Goal: Task Accomplishment & Management: Manage account settings

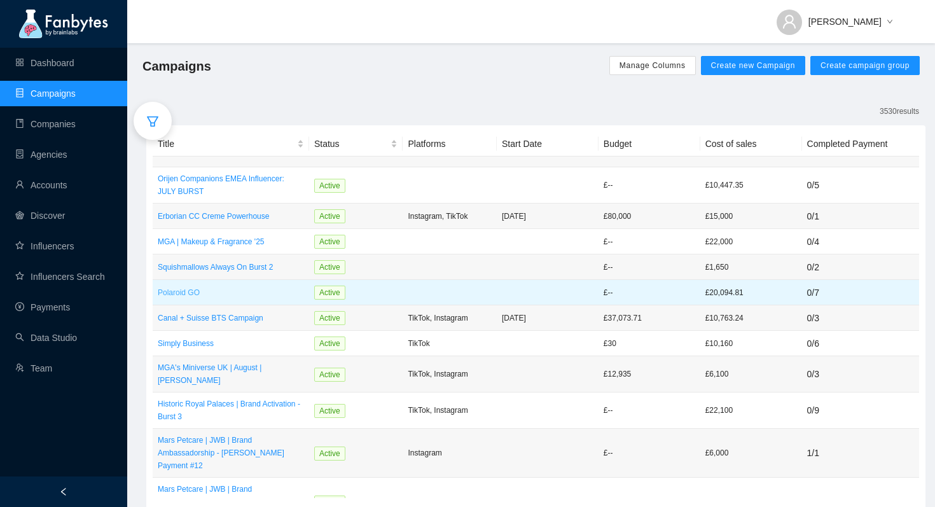
click at [188, 291] on p "Polaroid GO" at bounding box center [231, 292] width 146 height 13
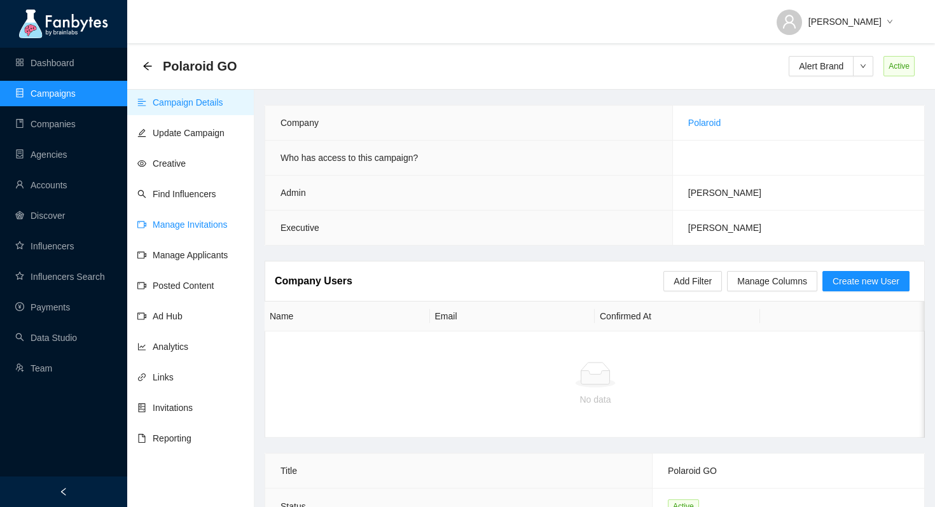
click at [205, 230] on link "Manage Invitations" at bounding box center [182, 224] width 90 height 10
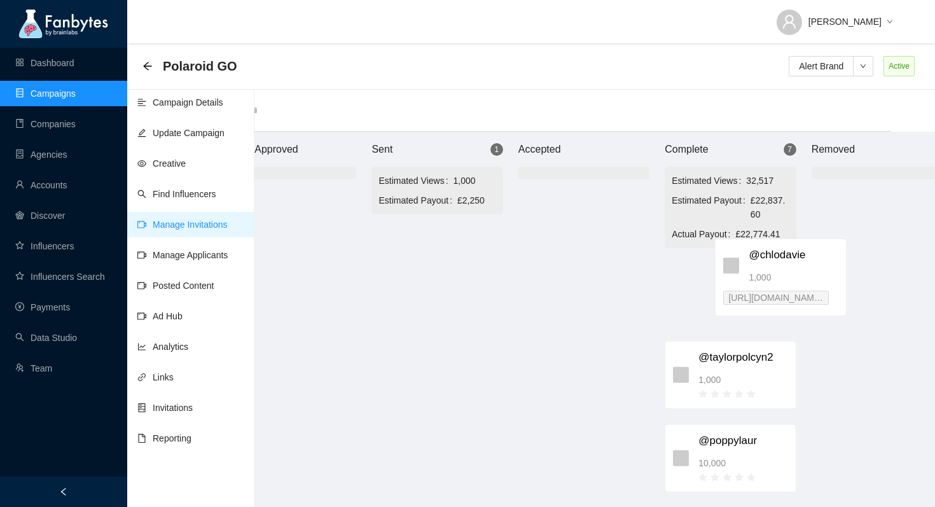
scroll to position [0, 75]
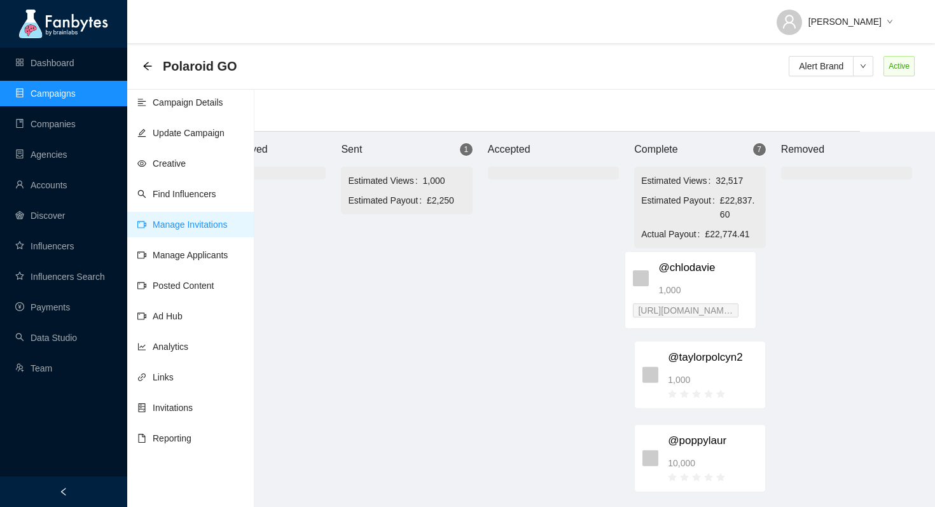
drag, startPoint x: 464, startPoint y: 263, endPoint x: 682, endPoint y: 285, distance: 219.1
click at [682, 285] on div "Brand Approved Sent 1 Estimated Views 1,000 Estimated Payout £2,250 @chlodavie …" at bounding box center [553, 326] width 763 height 388
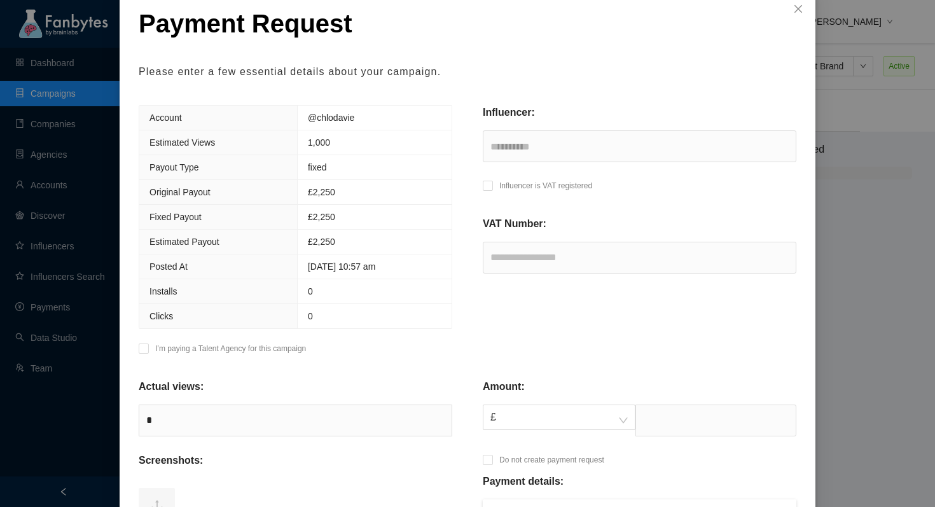
scroll to position [76, 0]
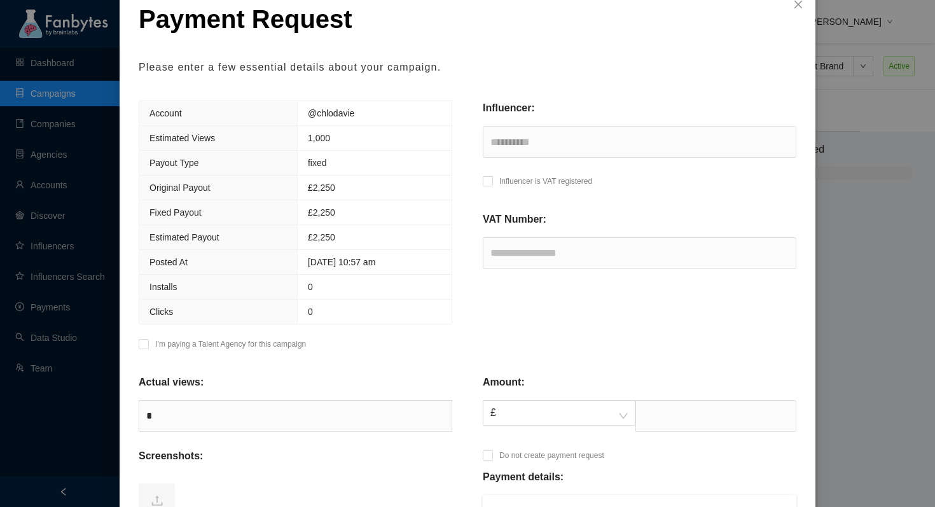
click at [257, 343] on p "I’m paying a Talent Agency for this campaign" at bounding box center [230, 344] width 151 height 13
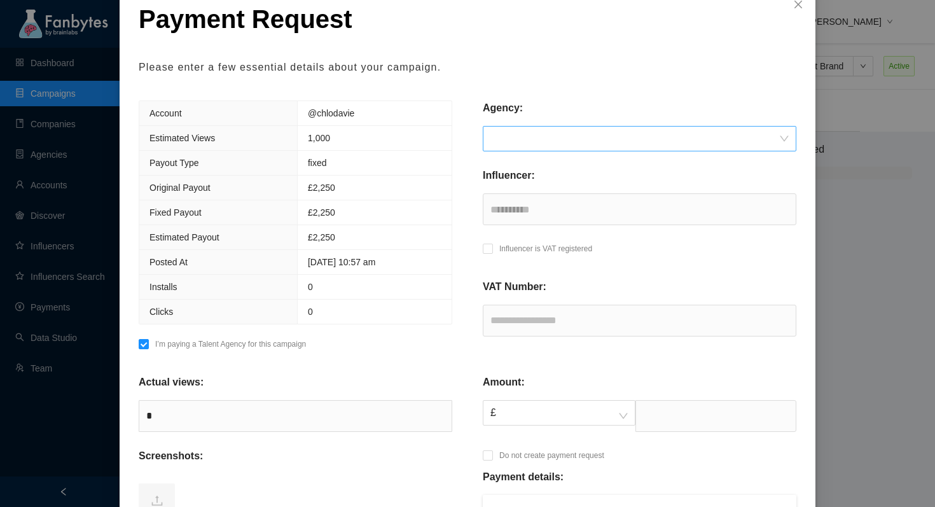
click at [610, 142] on input "search" at bounding box center [634, 139] width 289 height 24
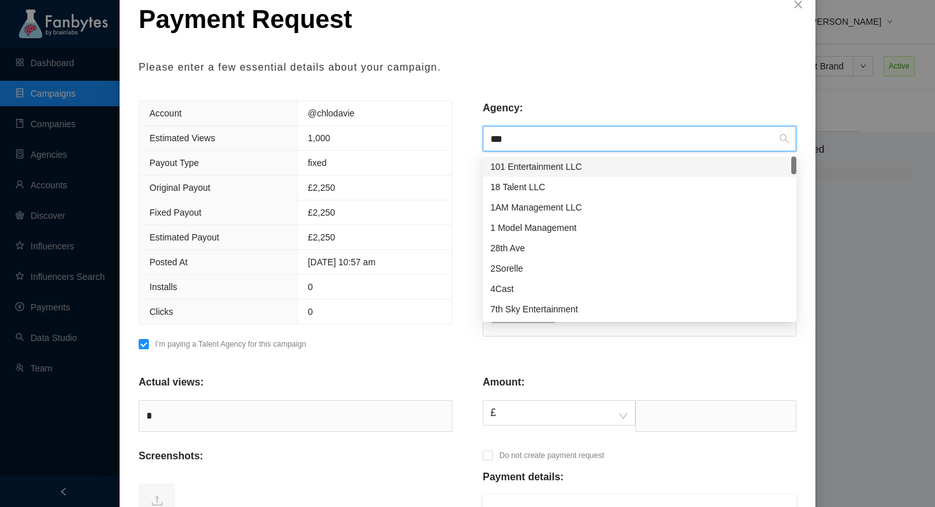
type input "****"
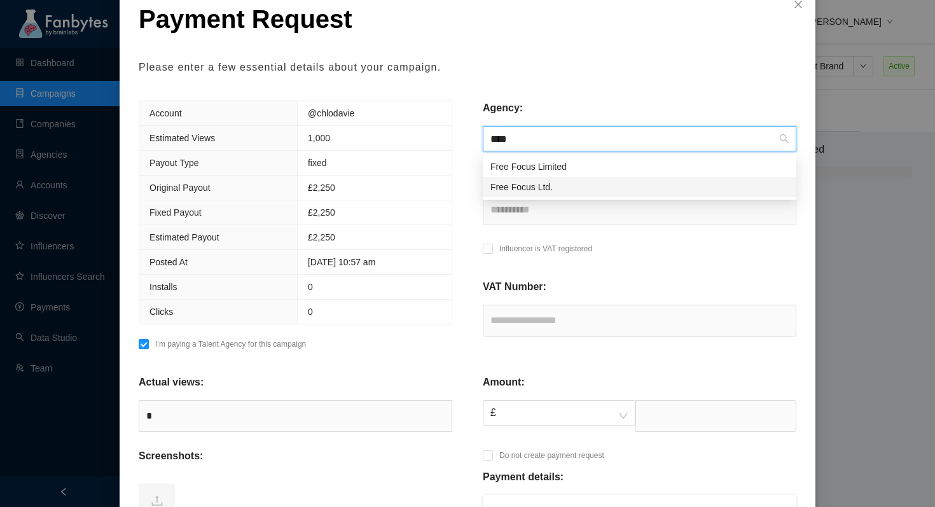
click at [591, 186] on div "Free Focus Ltd." at bounding box center [639, 187] width 298 height 14
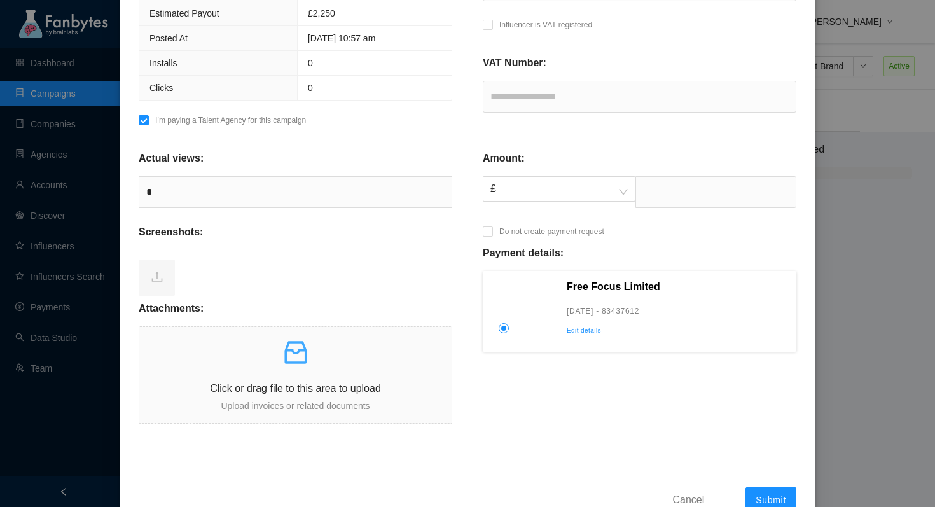
scroll to position [336, 0]
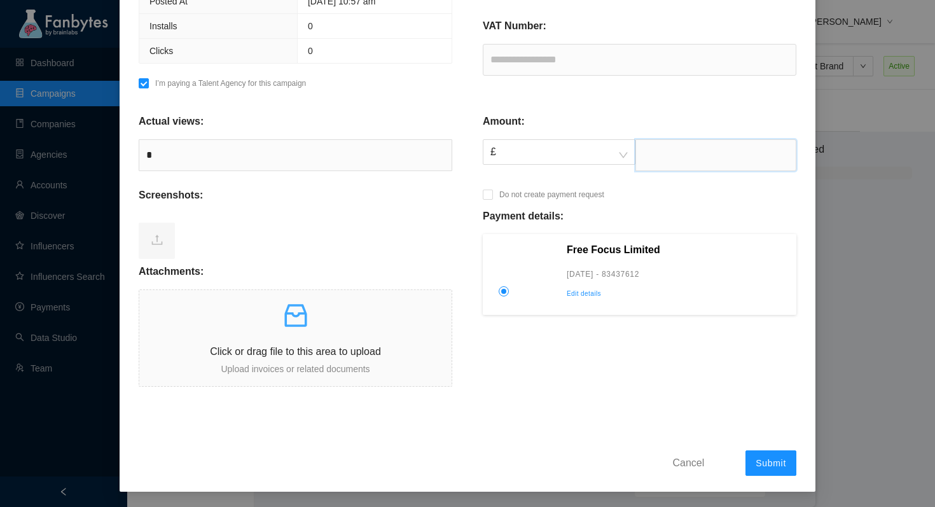
click at [692, 164] on input "text" at bounding box center [715, 155] width 161 height 32
type input "****"
click at [612, 113] on div "Amount: £ **** Do not create payment request Payment details: Free Focus Limite…" at bounding box center [639, 241] width 344 height 289
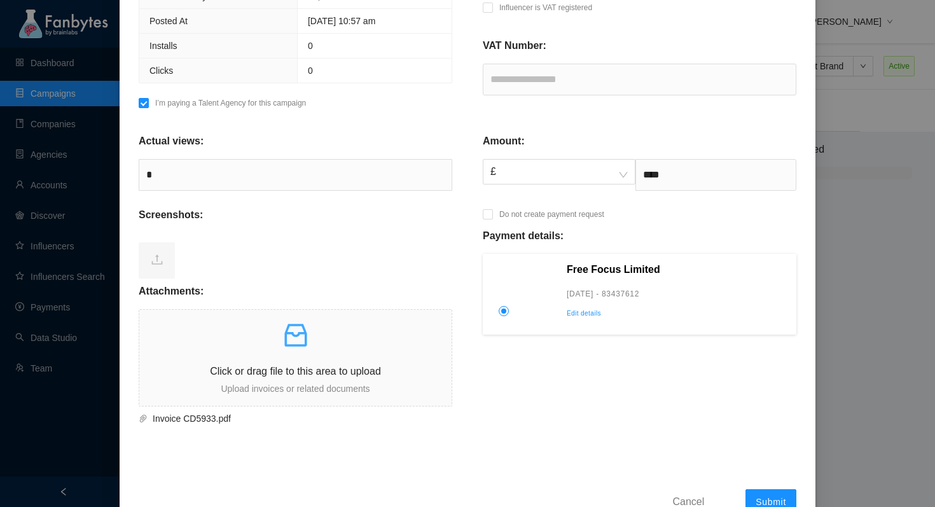
scroll to position [355, 0]
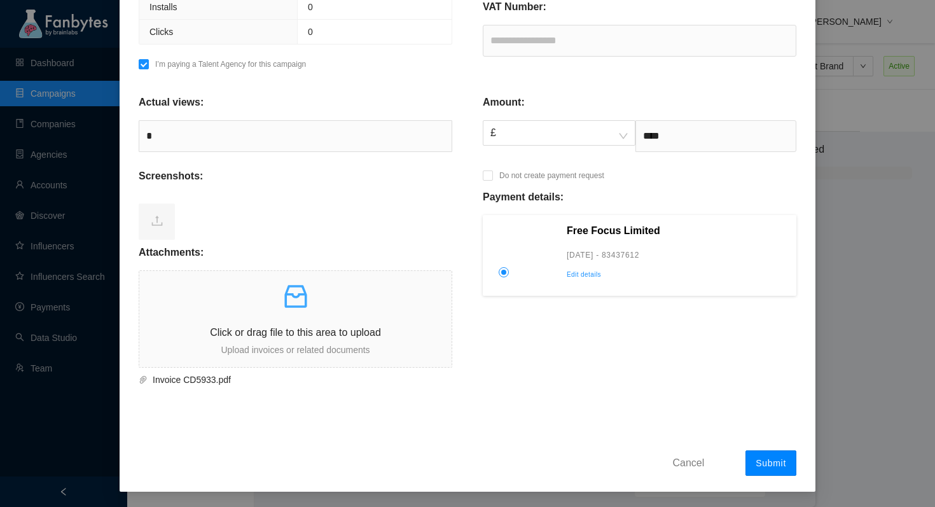
click at [760, 458] on span "Submit" at bounding box center [770, 463] width 31 height 10
